Goal: Task Accomplishment & Management: Manage account settings

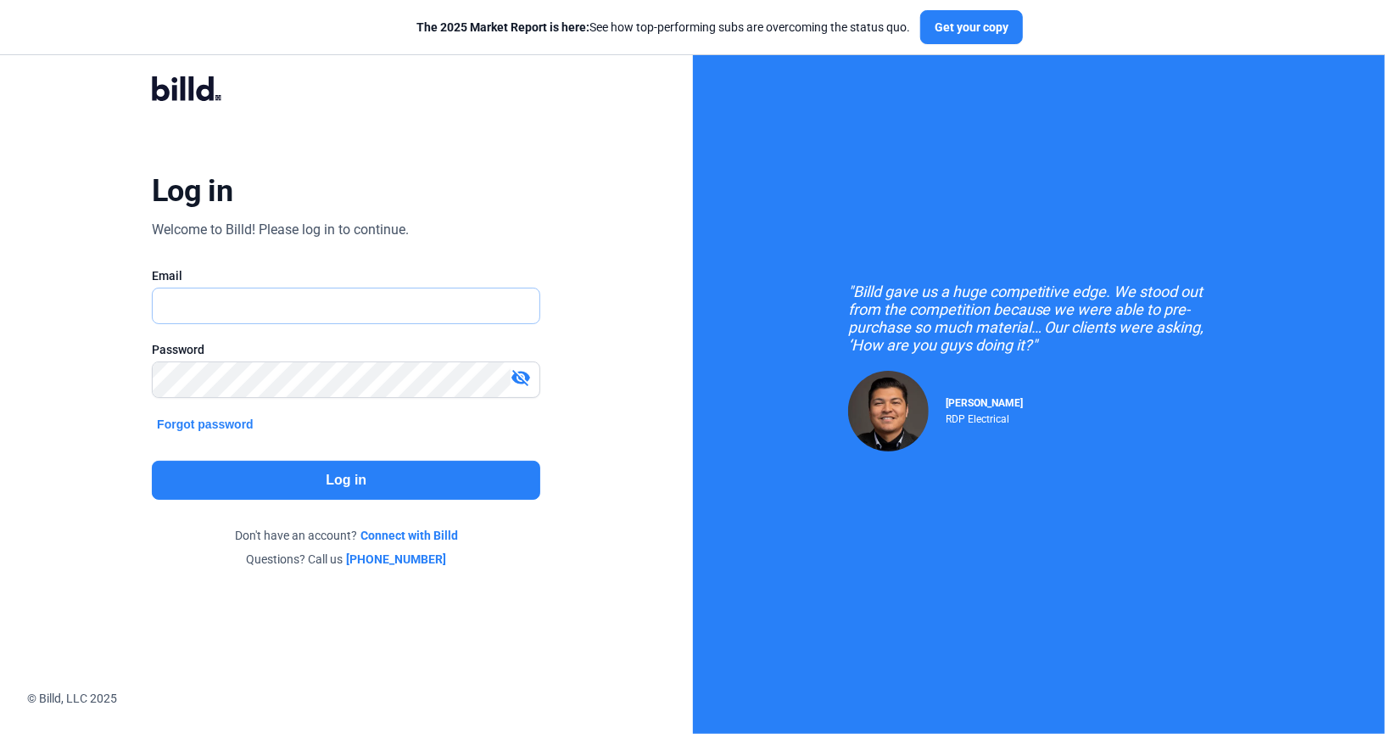
type input "[PERSON_NAME][EMAIL_ADDRESS][DOMAIN_NAME]"
click at [303, 472] on button "Log in" at bounding box center [346, 479] width 388 height 39
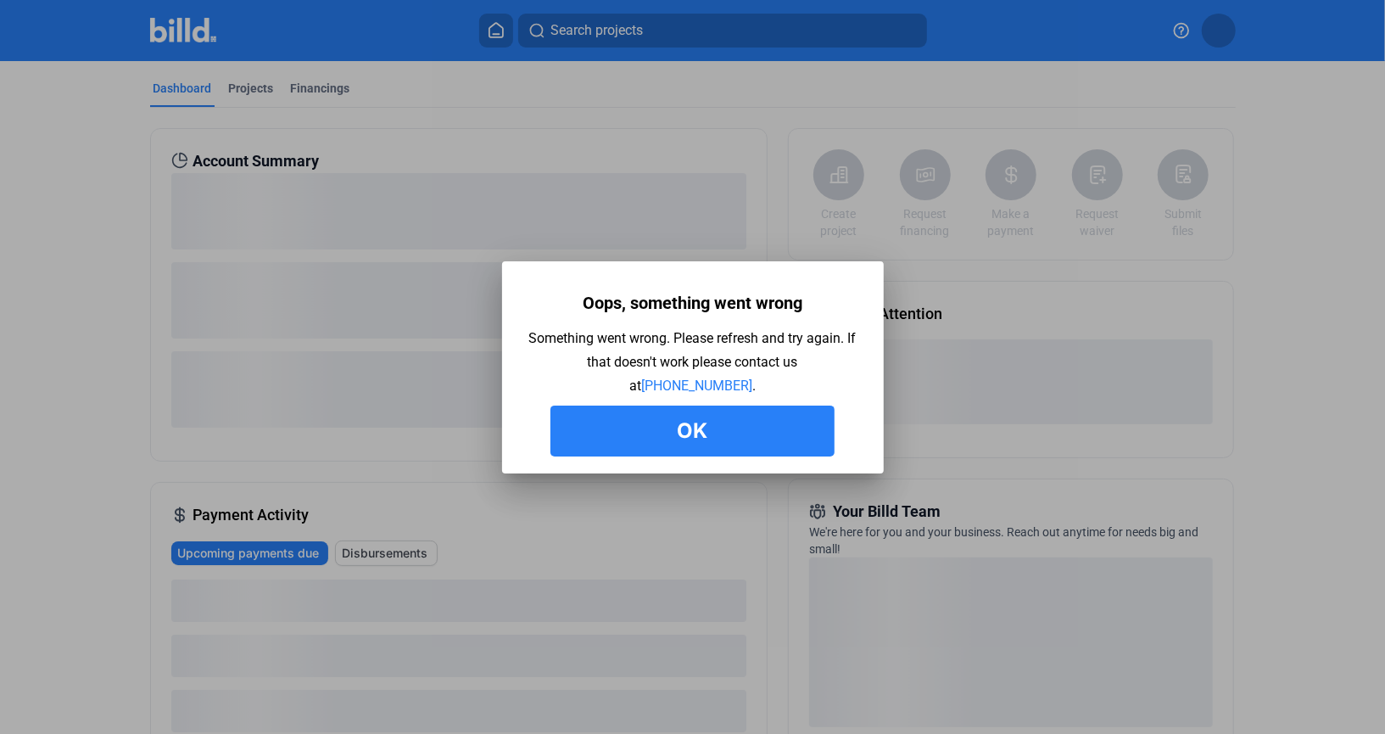
click at [778, 433] on button "Ok" at bounding box center [692, 430] width 284 height 51
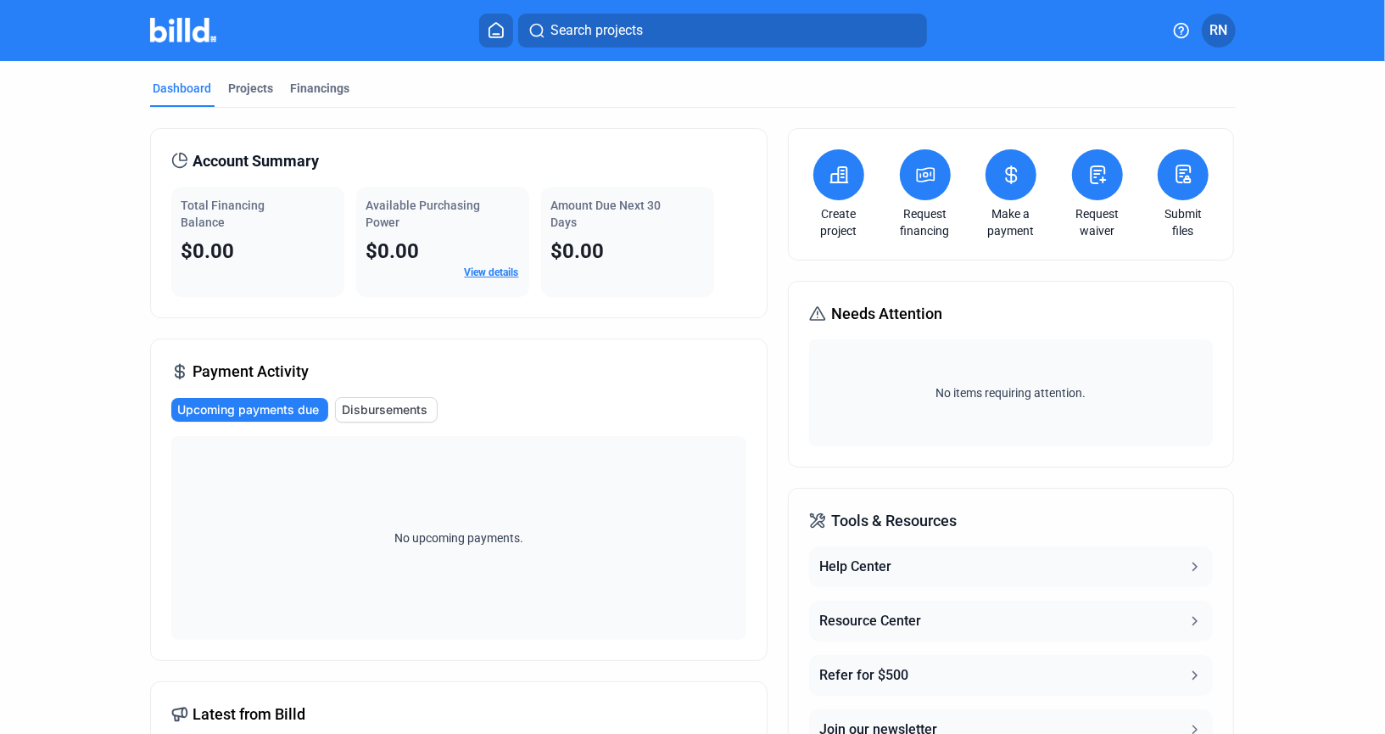
click at [1210, 43] on button "RN" at bounding box center [1219, 31] width 34 height 34
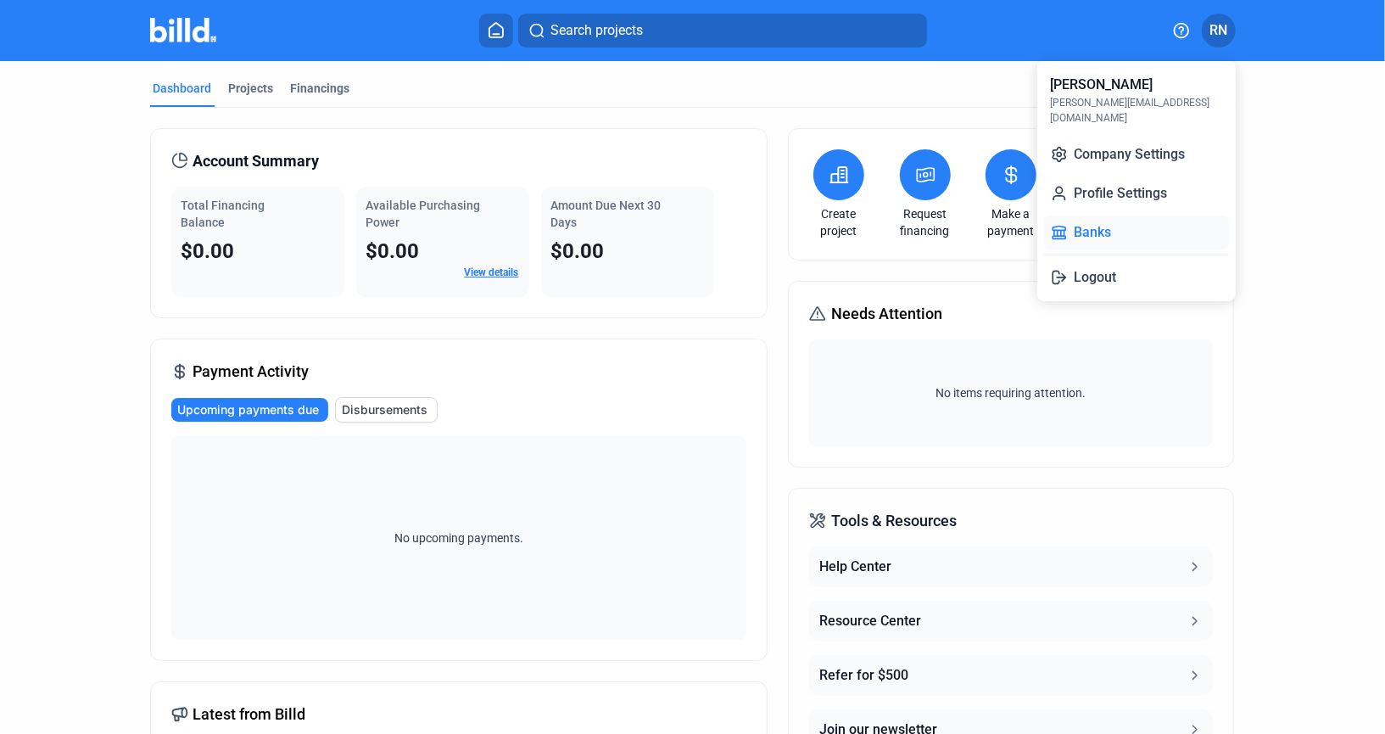
click at [1137, 218] on button "Banks" at bounding box center [1136, 232] width 185 height 34
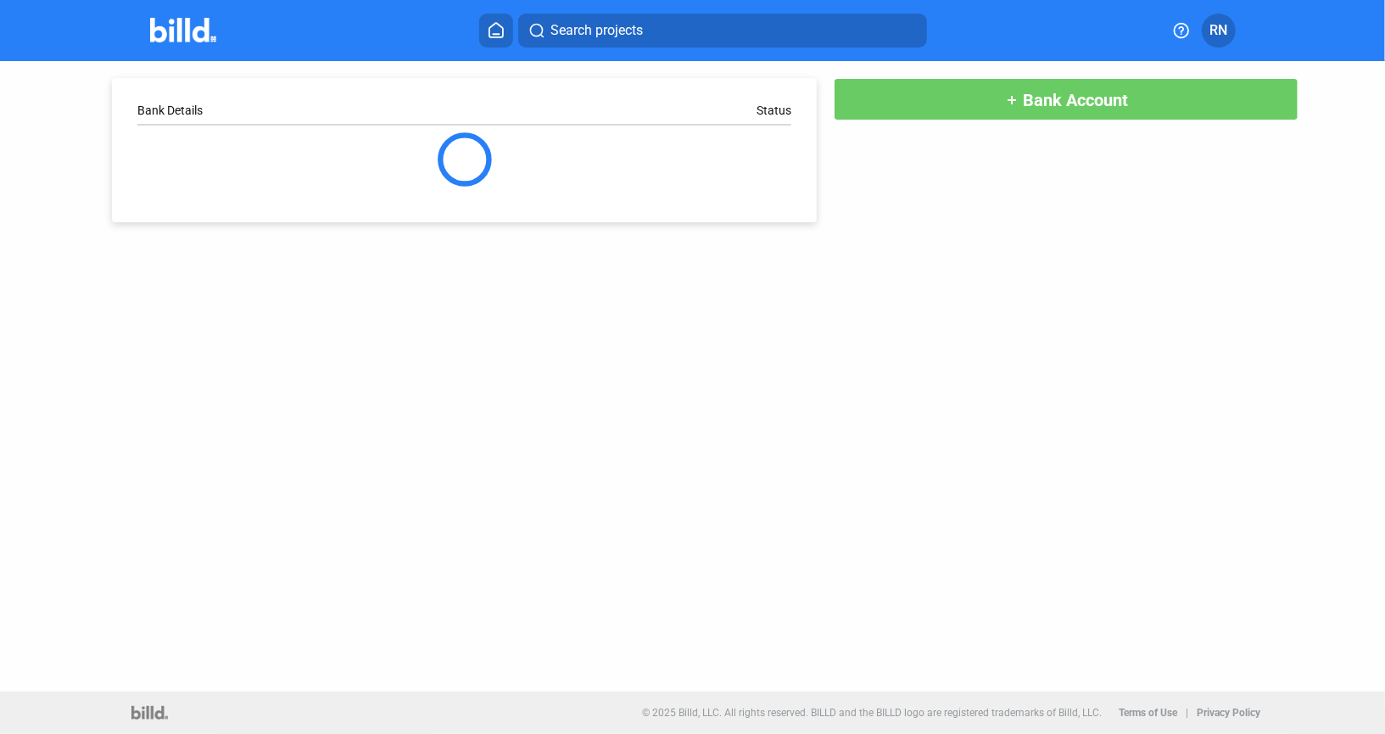
click at [1103, 106] on span "Bank Account" at bounding box center [1075, 100] width 105 height 20
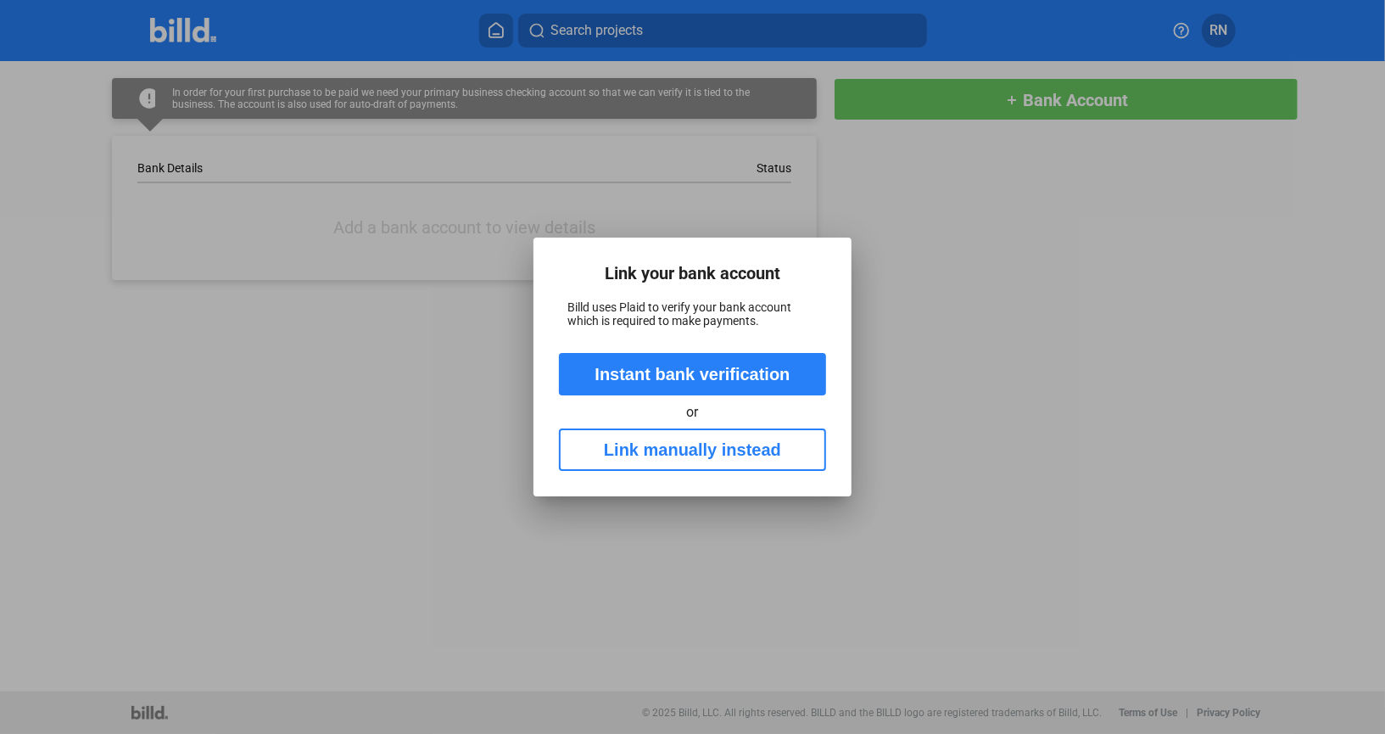
click at [728, 434] on button "Link manually instead" at bounding box center [692, 449] width 267 height 42
